Goal: Subscribe to service/newsletter

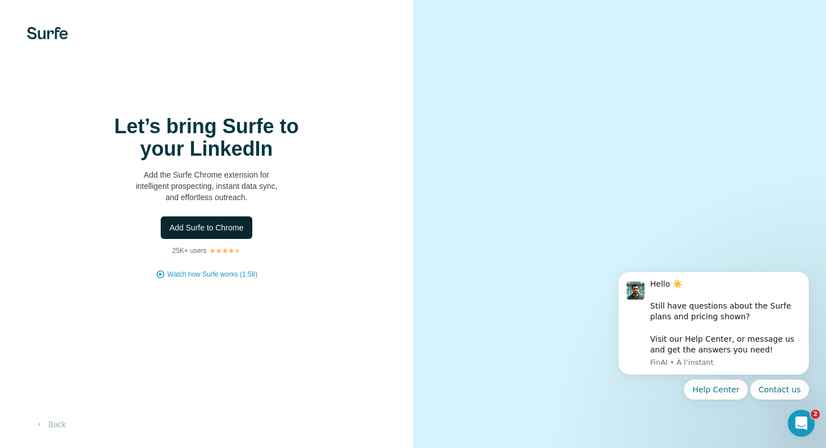
click at [213, 225] on span "Add Surfe to Chrome" at bounding box center [207, 227] width 74 height 11
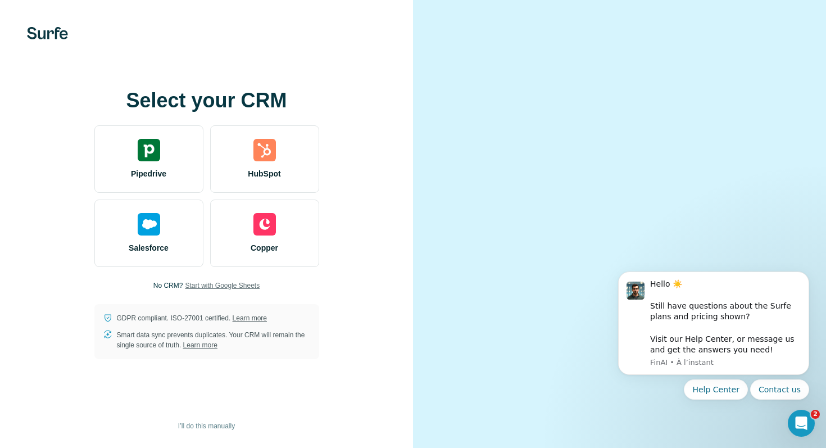
click at [194, 282] on span "Start with Google Sheets" at bounding box center [222, 285] width 75 height 10
